Goal: Information Seeking & Learning: Find contact information

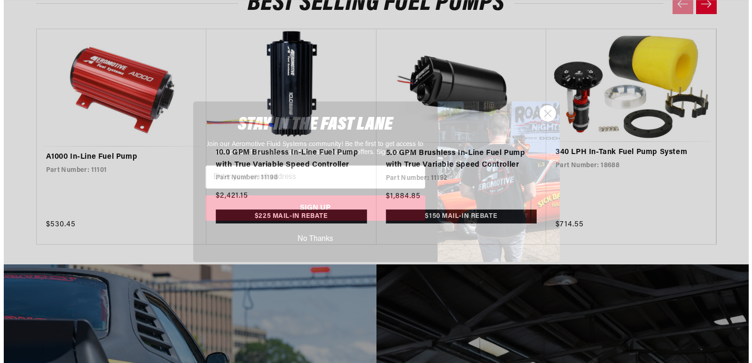
scroll to position [2800, 0]
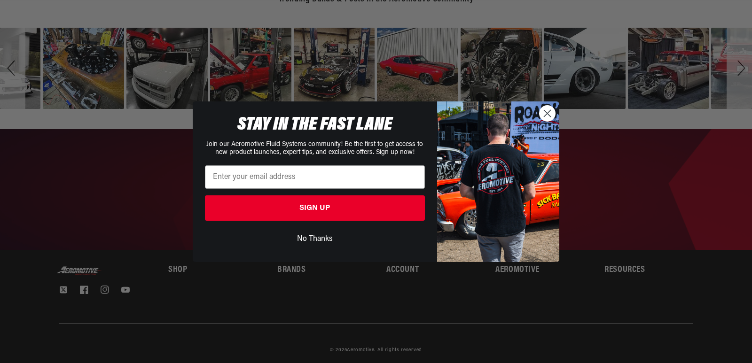
drag, startPoint x: 751, startPoint y: 46, endPoint x: 739, endPoint y: 382, distance: 336.3
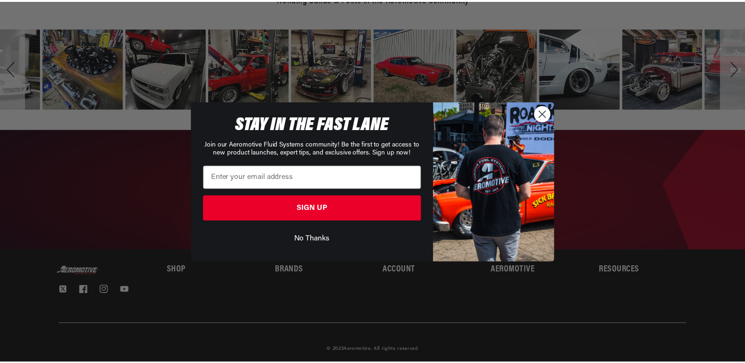
scroll to position [0, 0]
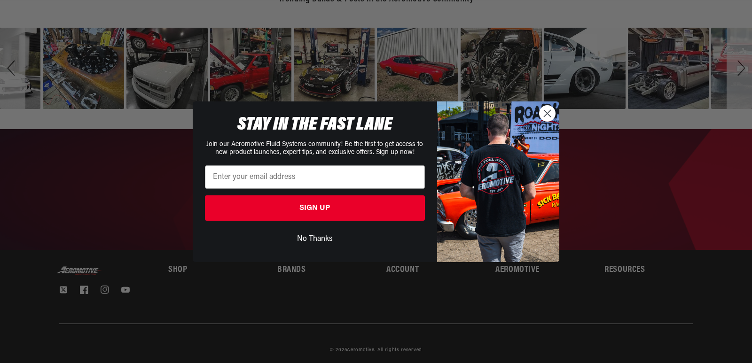
click at [549, 117] on circle "Close dialog" at bounding box center [548, 113] width 16 height 16
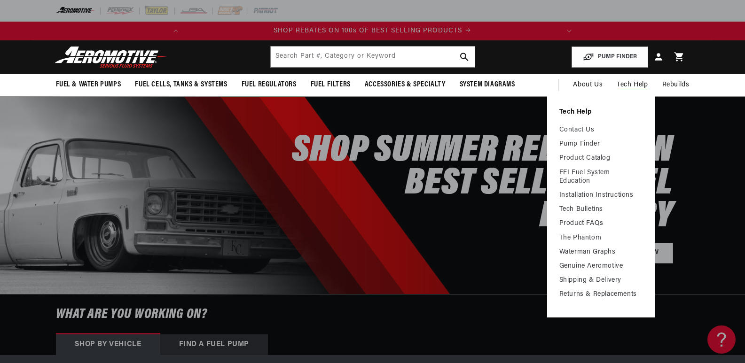
drag, startPoint x: 581, startPoint y: 129, endPoint x: 411, endPoint y: 184, distance: 178.3
click at [581, 129] on link "Contact Us" at bounding box center [601, 130] width 84 height 8
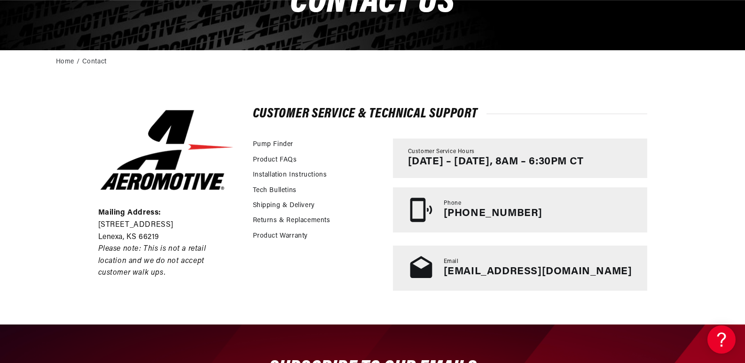
drag, startPoint x: 96, startPoint y: 225, endPoint x: 180, endPoint y: 224, distance: 84.1
click at [180, 224] on div "Mailing Address: 10955 Mill Creek Road Lenexa, KS 66219 Please note: This is no…" at bounding box center [373, 199] width 596 height 250
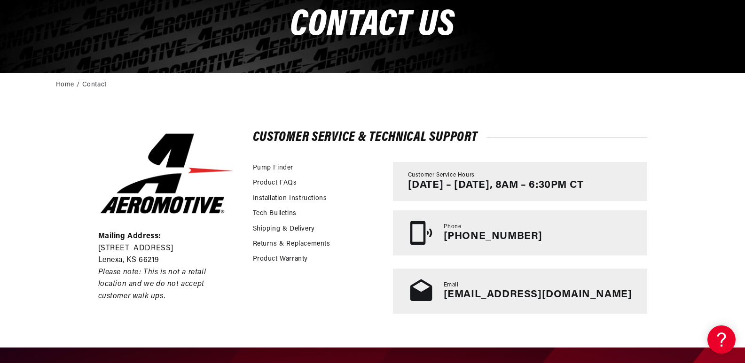
scroll to position [0, 372]
click at [115, 255] on p "Lenexa, KS 66219" at bounding box center [166, 261] width 137 height 12
copy p "Lenexa"
click at [148, 255] on p "Lenexa, KS 66219" at bounding box center [166, 261] width 137 height 12
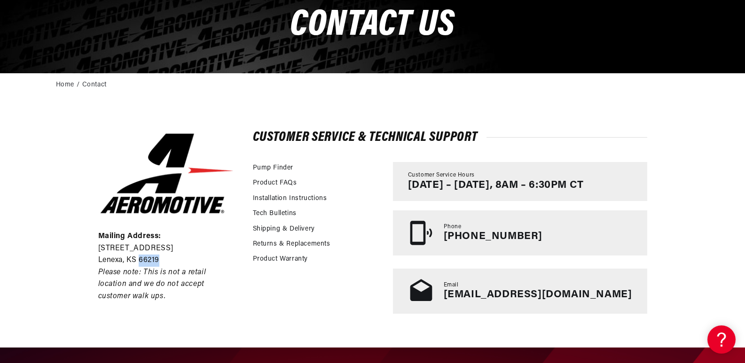
click at [148, 255] on p "Lenexa, KS 66219" at bounding box center [166, 261] width 137 height 12
copy p "66219"
